Goal: Task Accomplishment & Management: Use online tool/utility

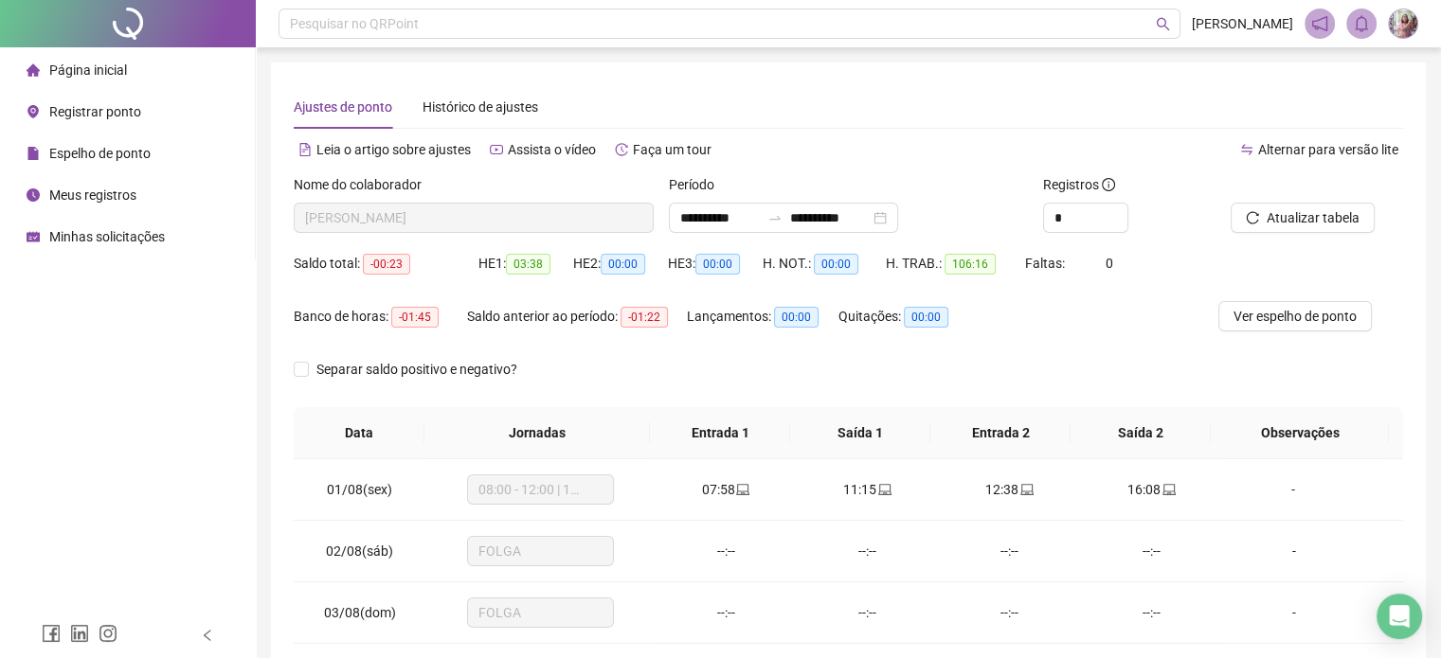
click at [151, 61] on li "Página inicial" at bounding box center [127, 70] width 247 height 38
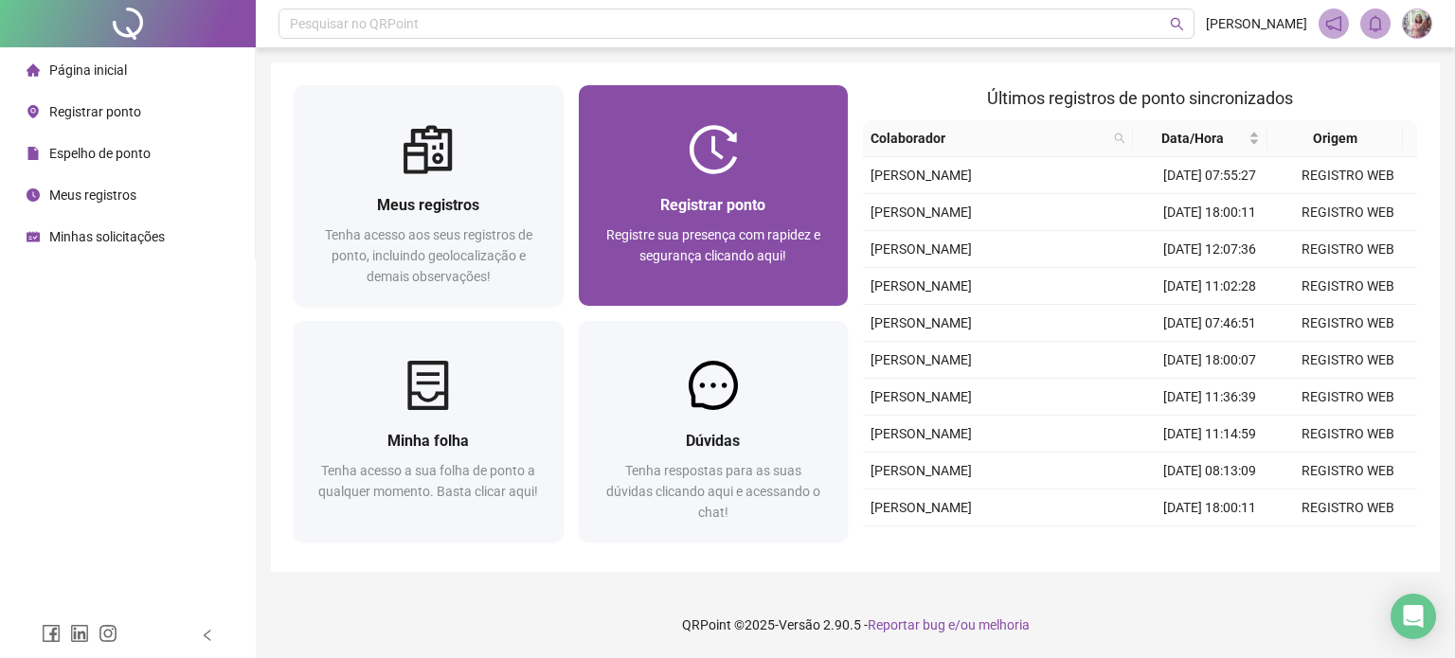
click at [630, 158] on div at bounding box center [714, 149] width 270 height 49
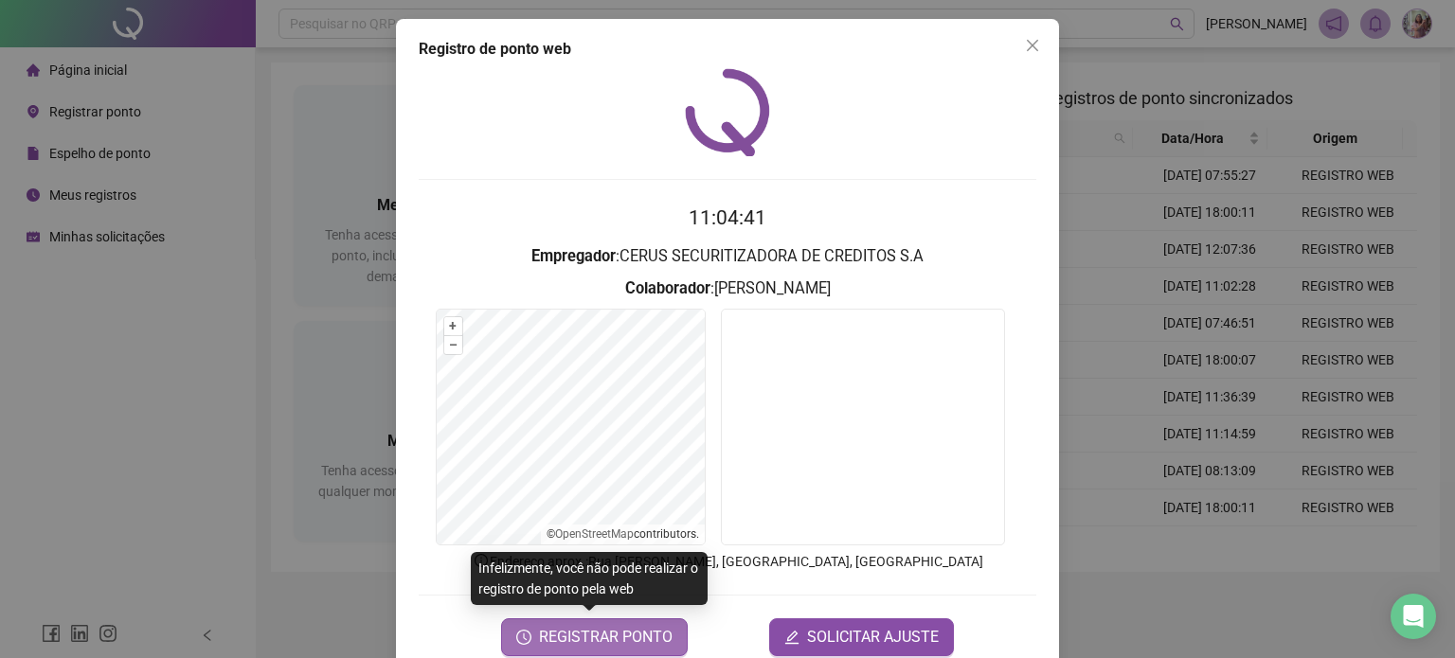
click at [644, 642] on span "REGISTRAR PONTO" at bounding box center [606, 637] width 134 height 23
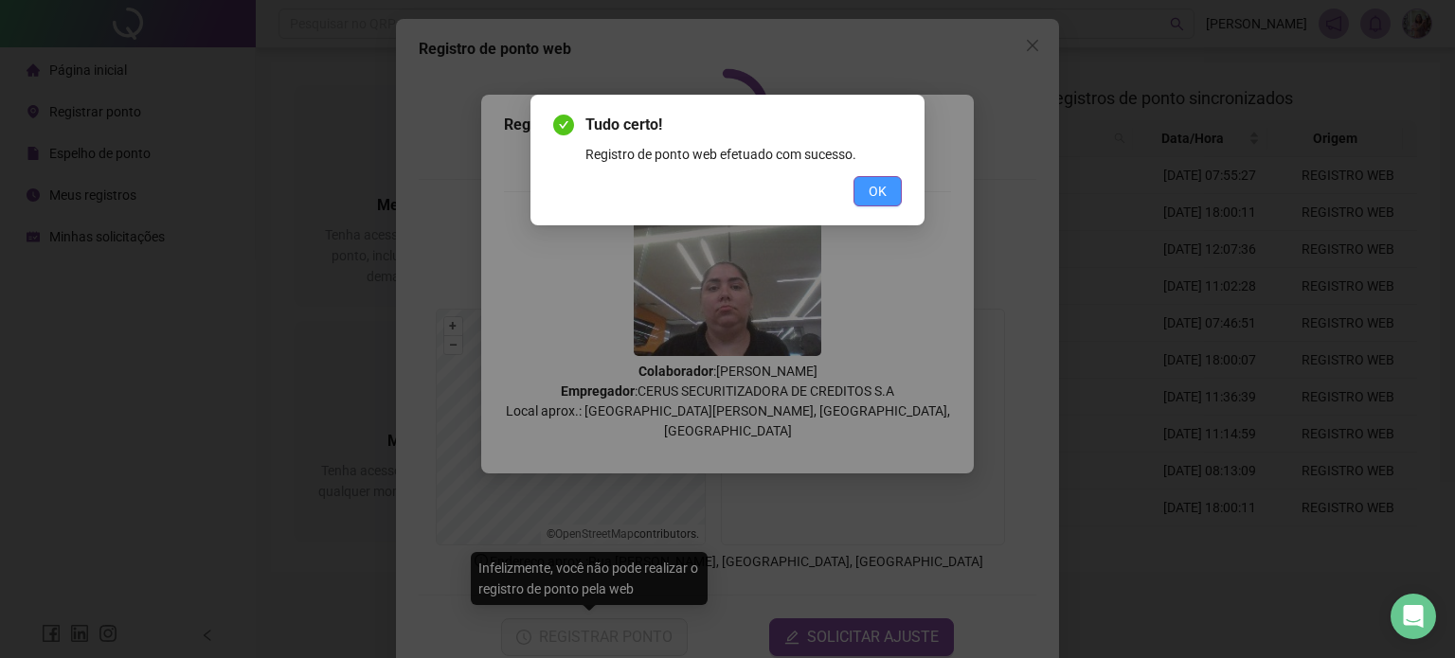
click at [881, 187] on span "OK" at bounding box center [877, 191] width 18 height 21
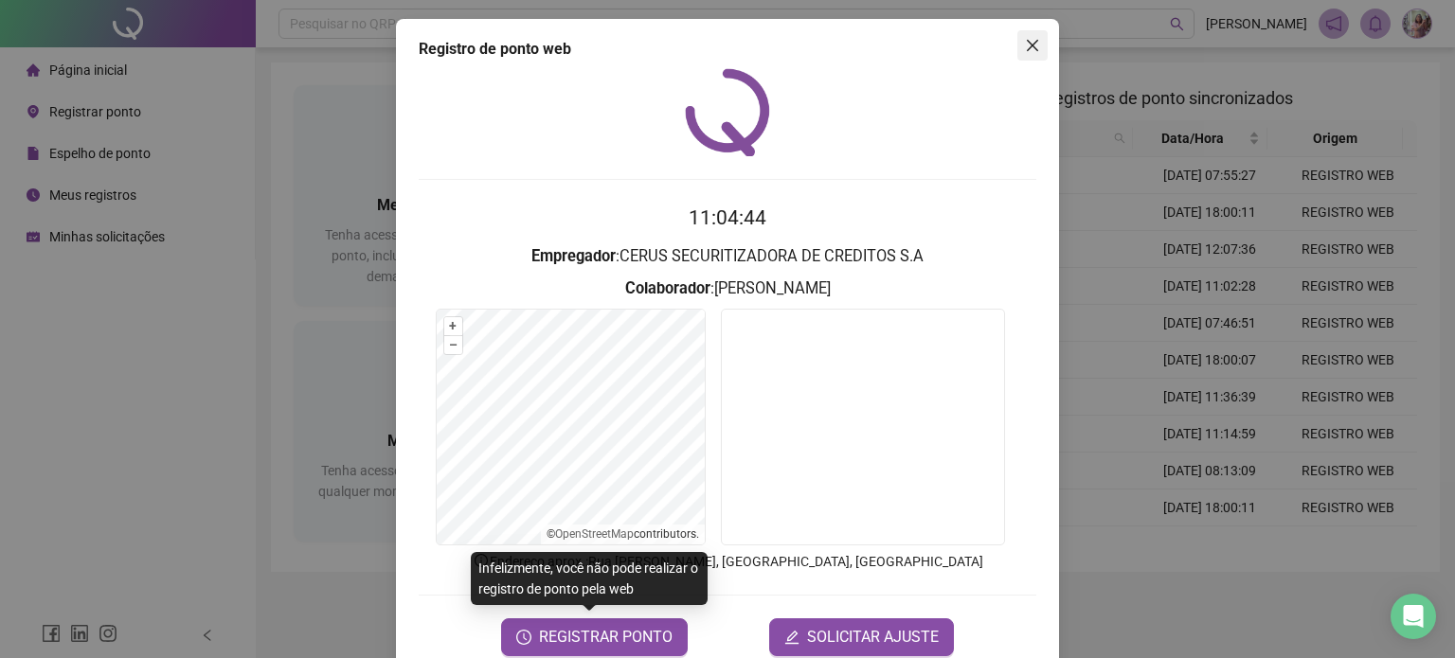
click at [1025, 38] on icon "close" at bounding box center [1032, 45] width 15 height 15
